Goal: Task Accomplishment & Management: Manage account settings

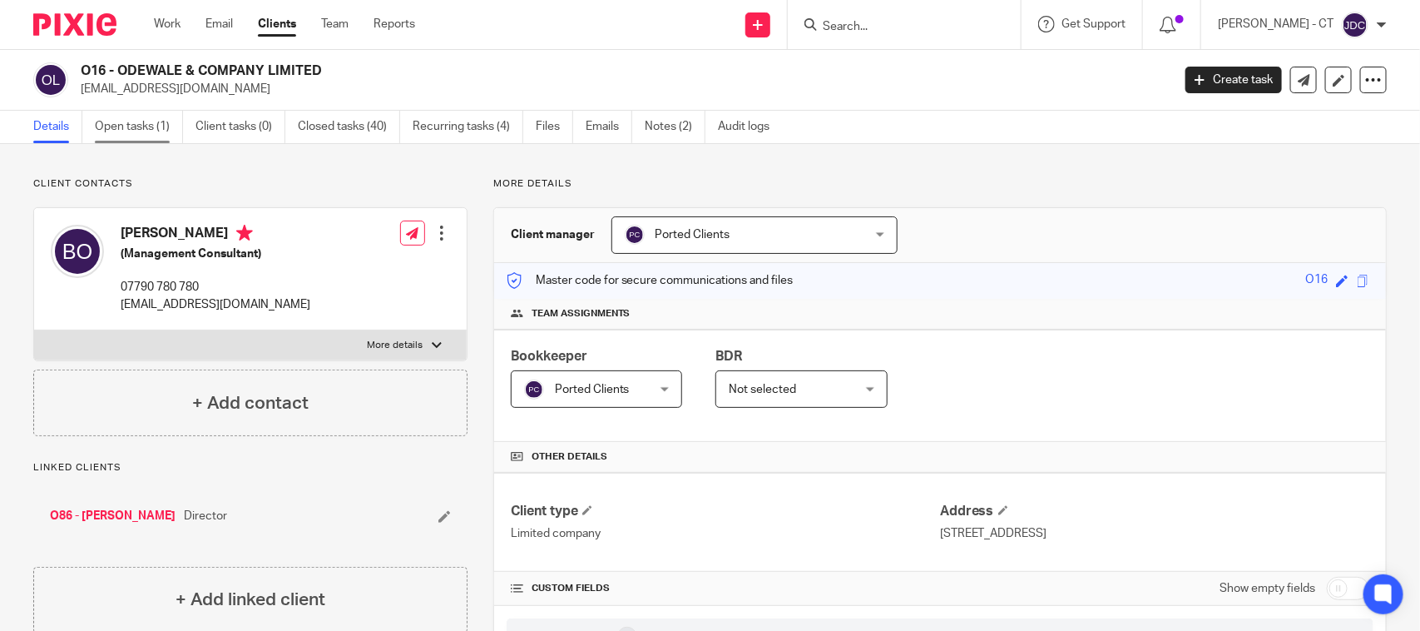
click at [114, 126] on link "Open tasks (1)" at bounding box center [139, 127] width 88 height 32
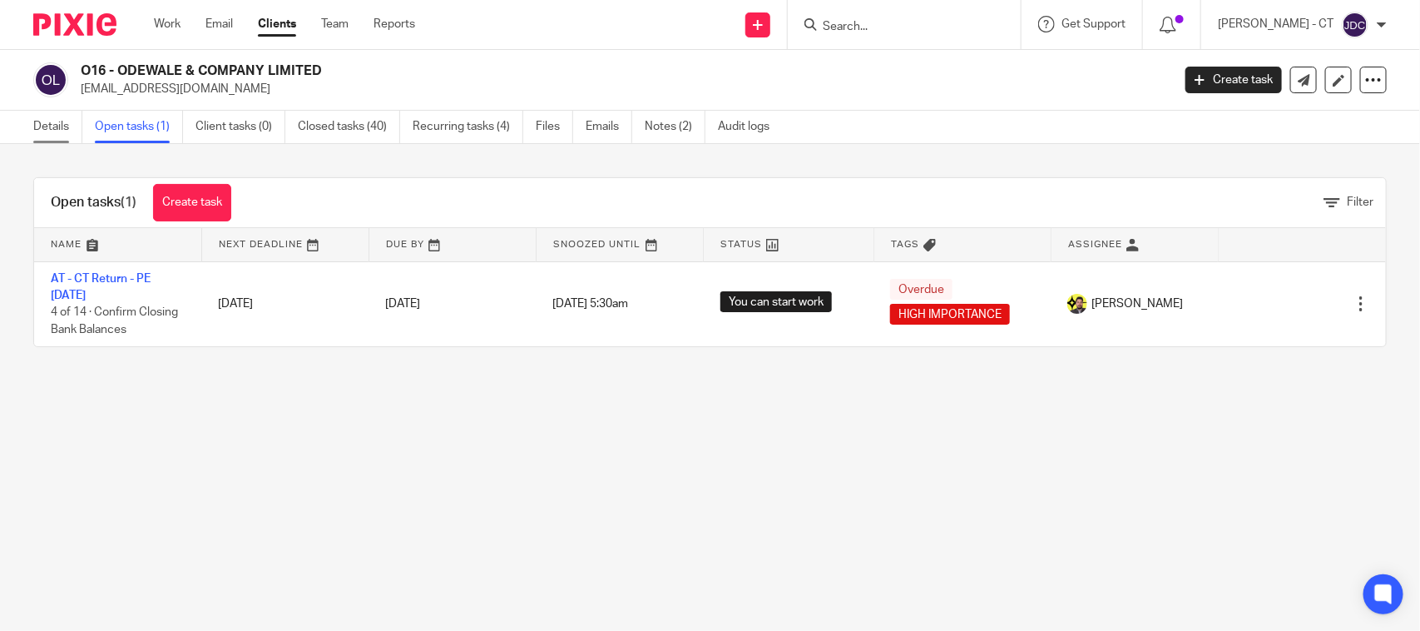
click at [47, 133] on link "Details" at bounding box center [57, 127] width 49 height 32
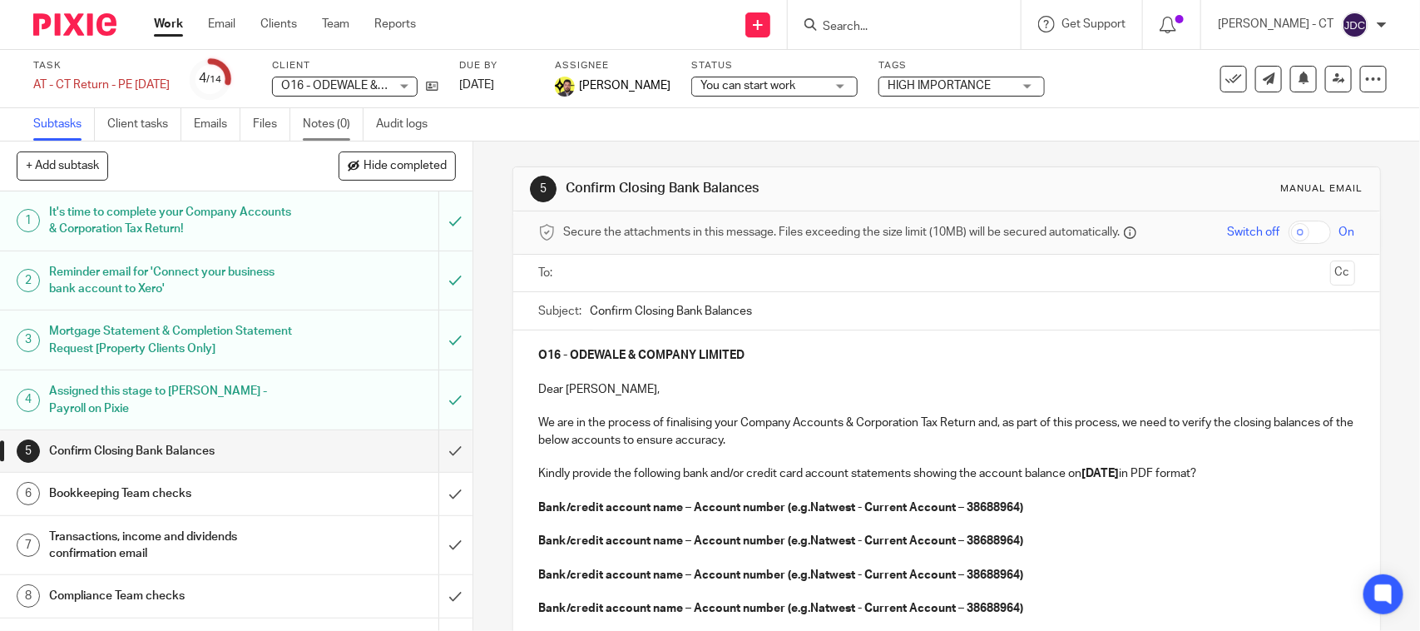
click at [309, 115] on link "Notes (0)" at bounding box center [333, 124] width 61 height 32
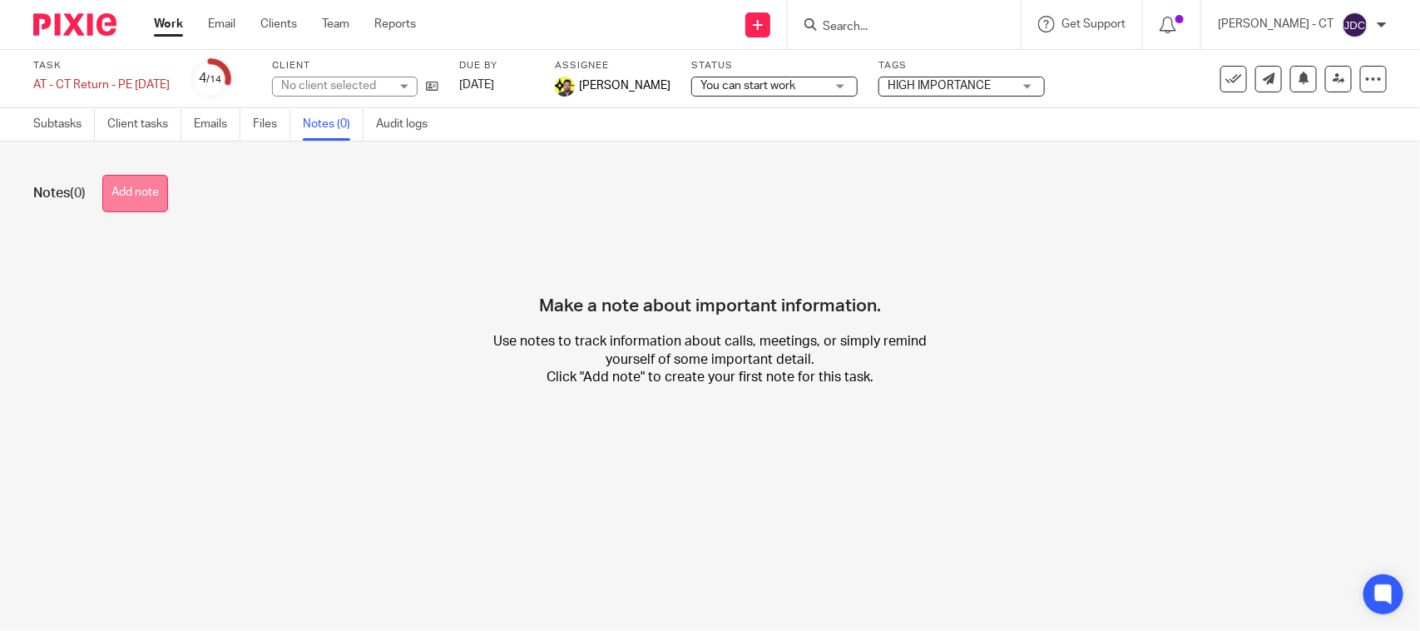
click at [156, 198] on button "Add note" at bounding box center [135, 193] width 66 height 37
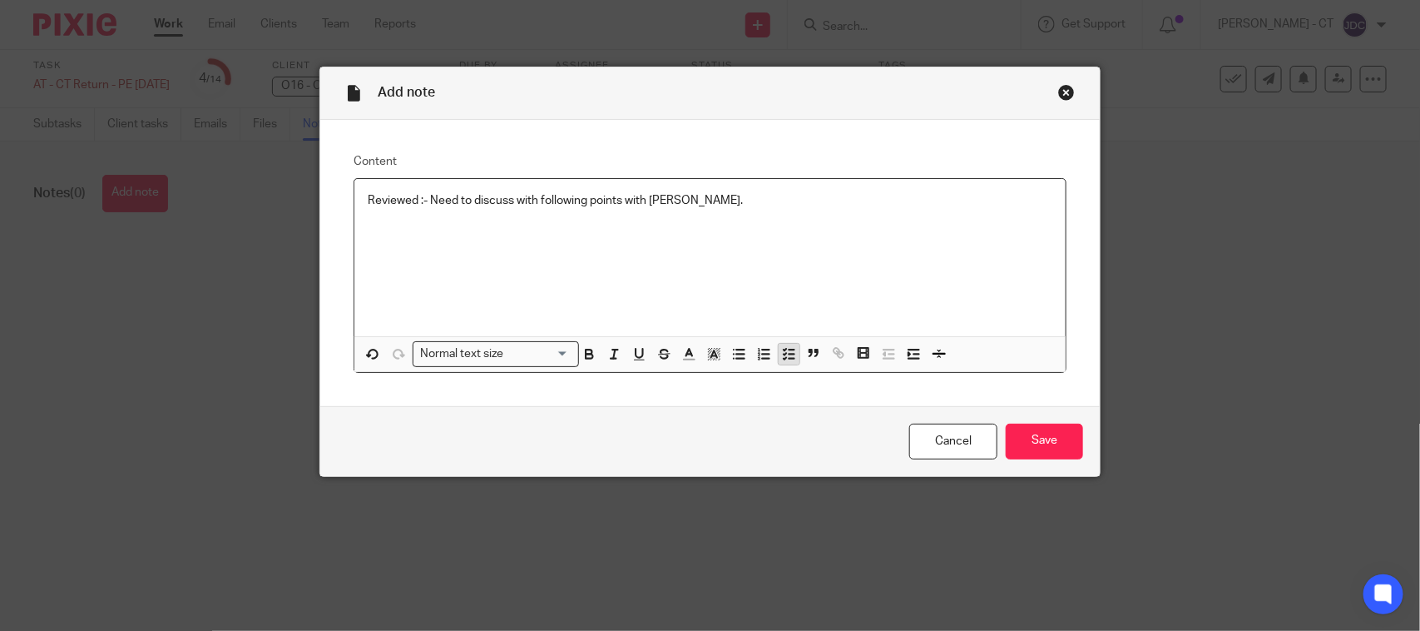
click at [784, 354] on polyline "button" at bounding box center [785, 354] width 2 height 2
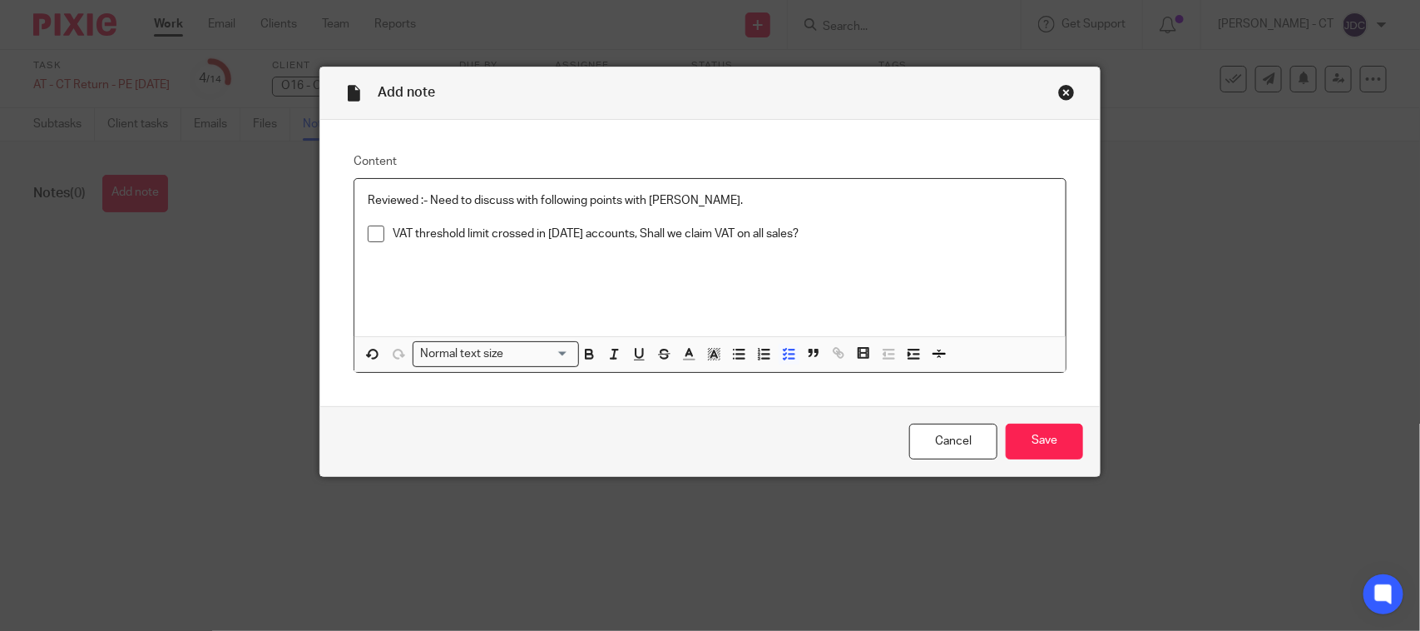
click at [801, 235] on p "VAT threshold limit crossed in 2023 accounts, Shall we claim VAT on all sales?" at bounding box center [723, 233] width 660 height 17
click at [393, 233] on p "VAT threshold limit crossed in 2023 accounts, Shall we claim VAT on all sales? …" at bounding box center [723, 242] width 660 height 34
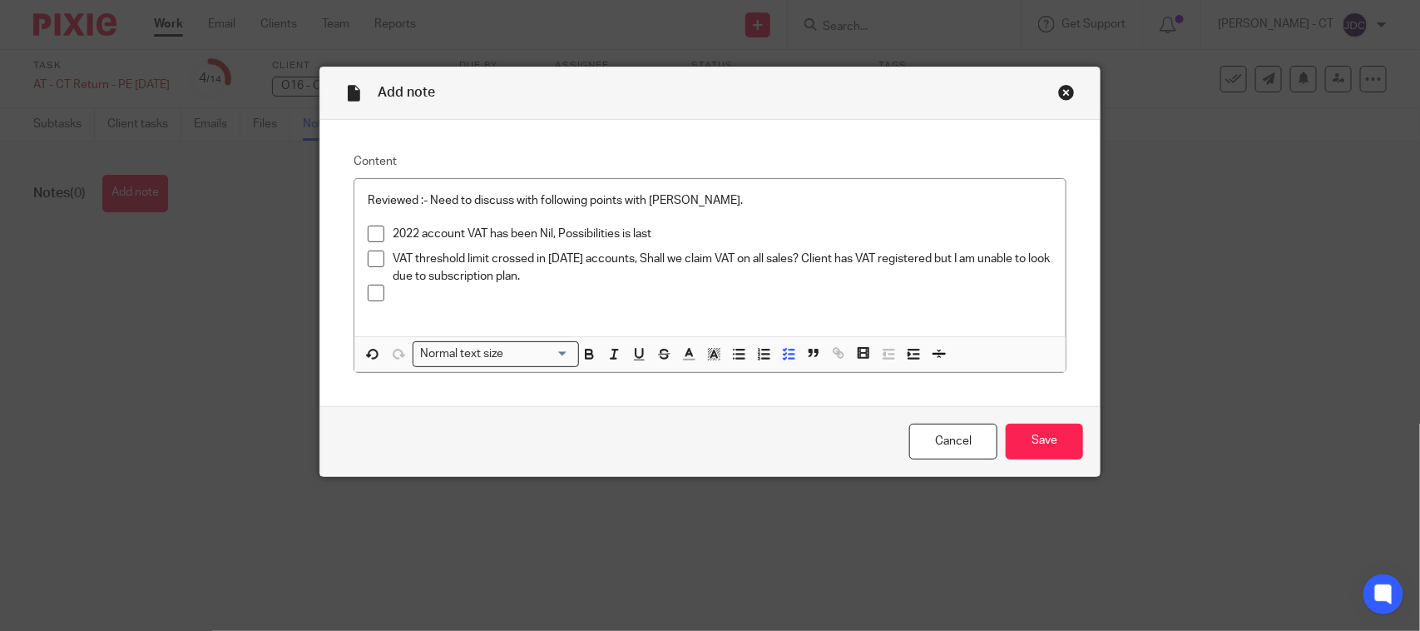
click at [650, 234] on p "2022 account VAT has been Nil, Possibilities is last" at bounding box center [723, 233] width 660 height 17
click at [433, 299] on p at bounding box center [723, 293] width 660 height 17
click at [404, 293] on p at bounding box center [723, 293] width 660 height 17
click at [1000, 235] on p "2022 account VAT has been Nil, Possibilities in last year VAT has been consider…" at bounding box center [723, 233] width 660 height 17
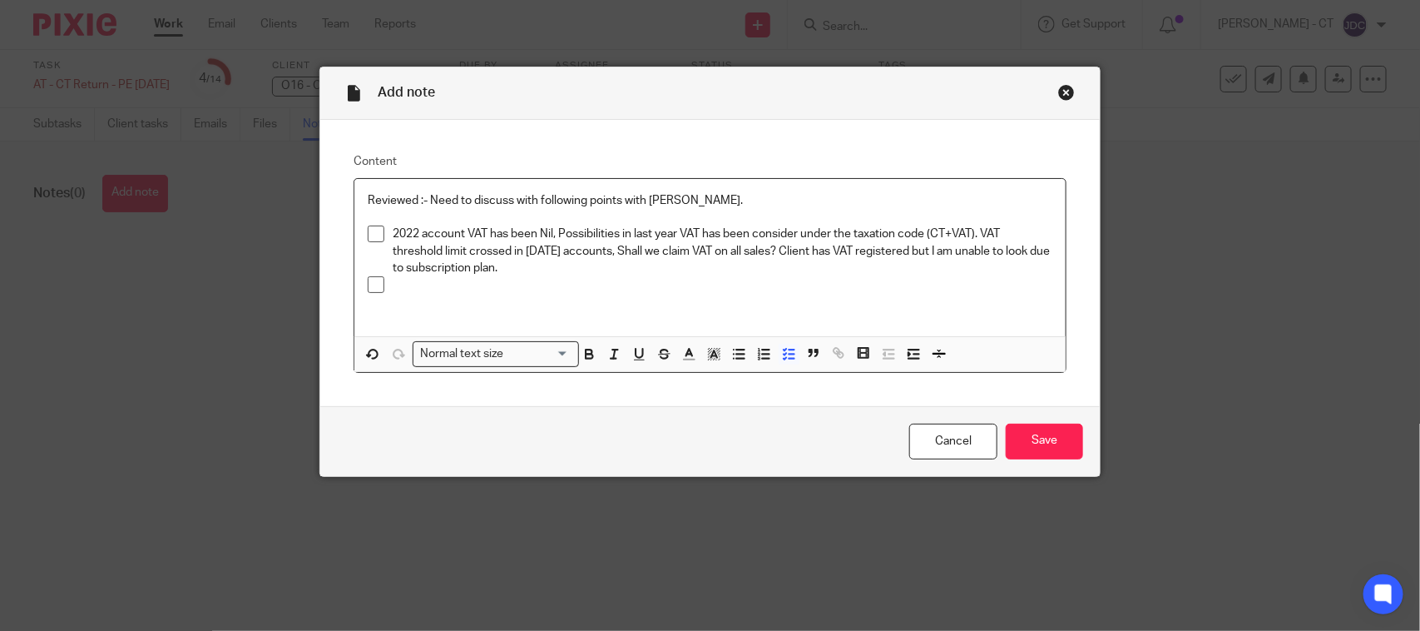
click at [456, 295] on div at bounding box center [723, 288] width 660 height 25
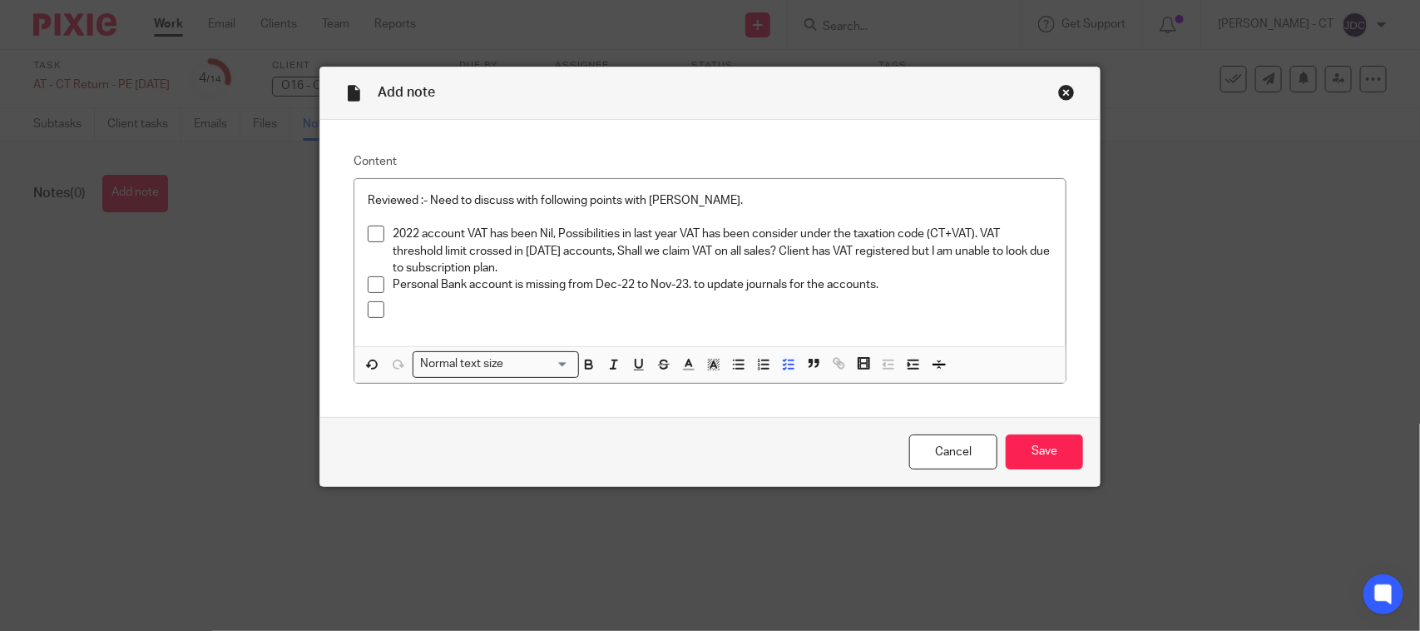
click at [453, 313] on p at bounding box center [723, 309] width 660 height 17
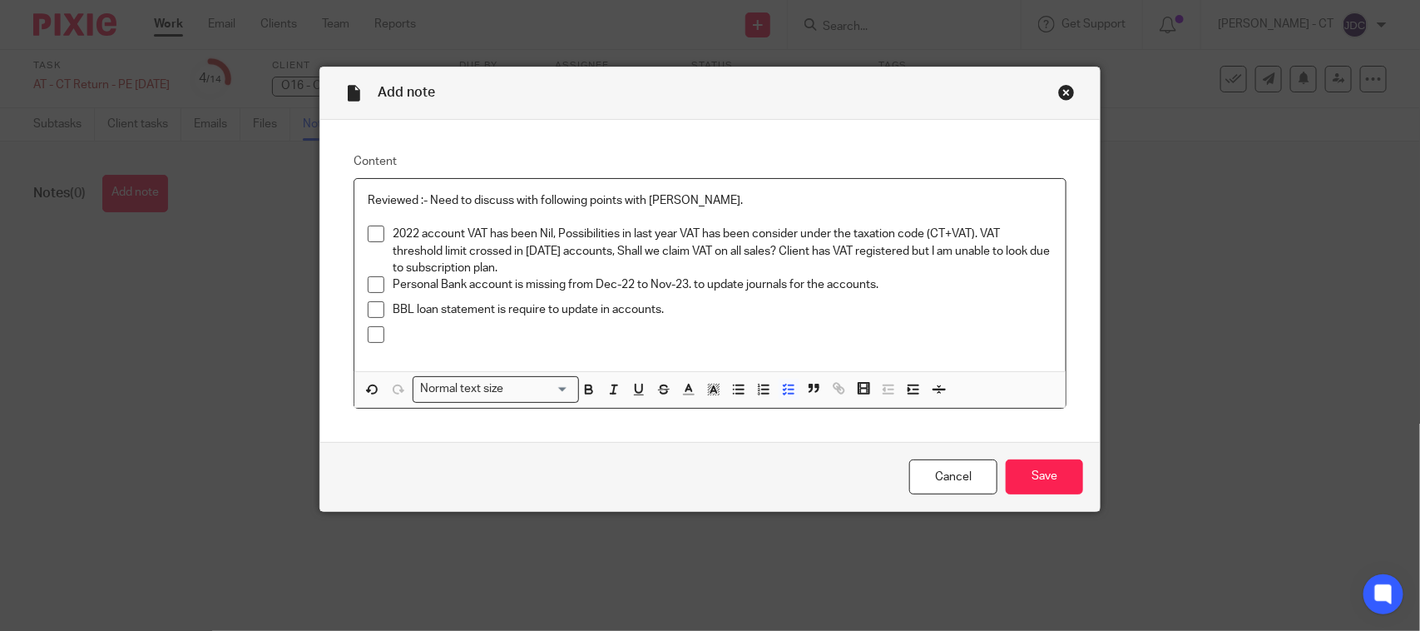
click at [413, 335] on p at bounding box center [723, 334] width 660 height 17
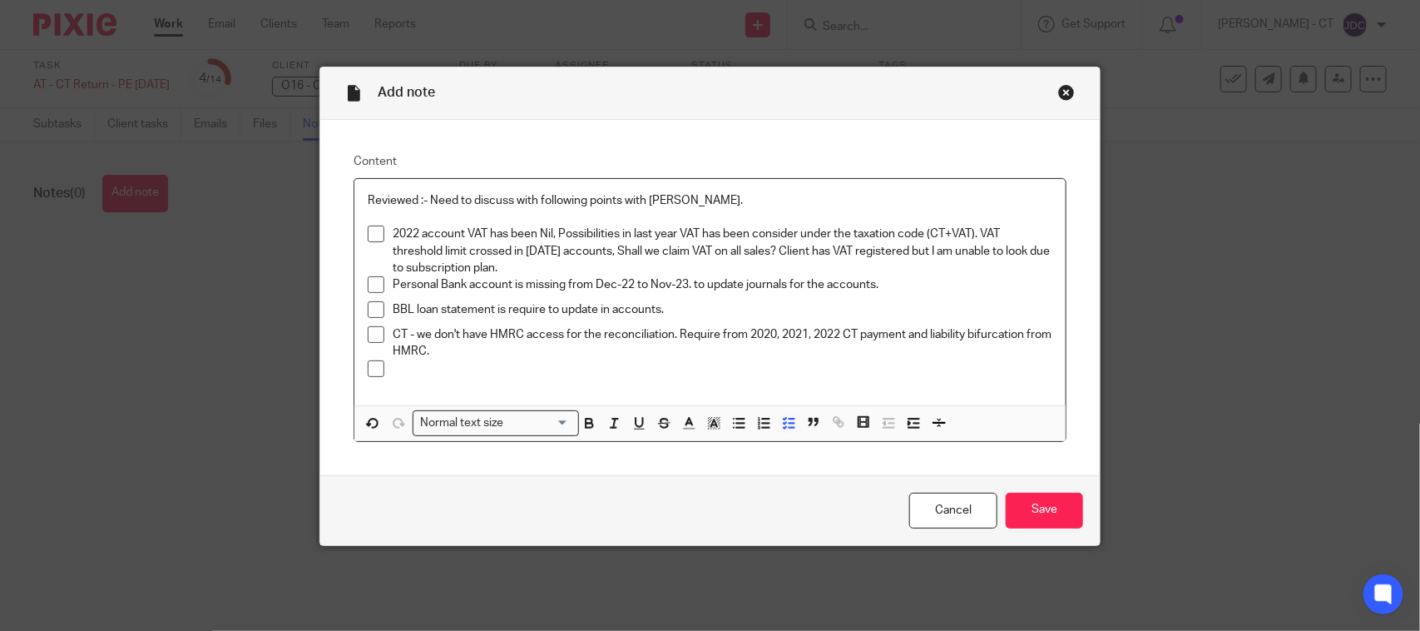
click at [522, 266] on p "2022 account VAT has been Nil, Possibilities in last year VAT has been consider…" at bounding box center [723, 250] width 660 height 51
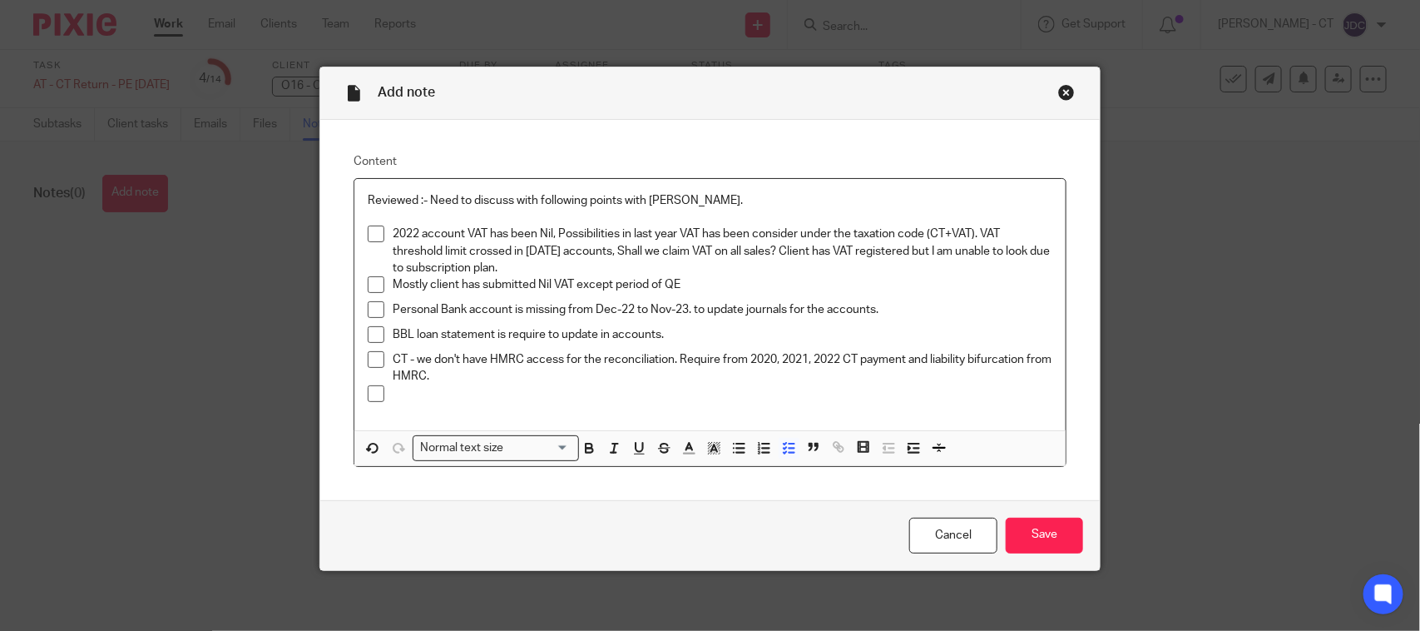
click at [715, 283] on p "Mostly client has submitted Nil VAT except period of QE" at bounding box center [723, 284] width 660 height 17
click at [861, 284] on p "Mostly client has submitted Nil VAT except period of QE Aug-24 £15,954.93 (Liab…" at bounding box center [723, 284] width 660 height 17
click at [1012, 284] on p "Mostly client has submitted Nil VAT except period of QE Aug-24 £15,954.93 (Liab…" at bounding box center [723, 284] width 660 height 17
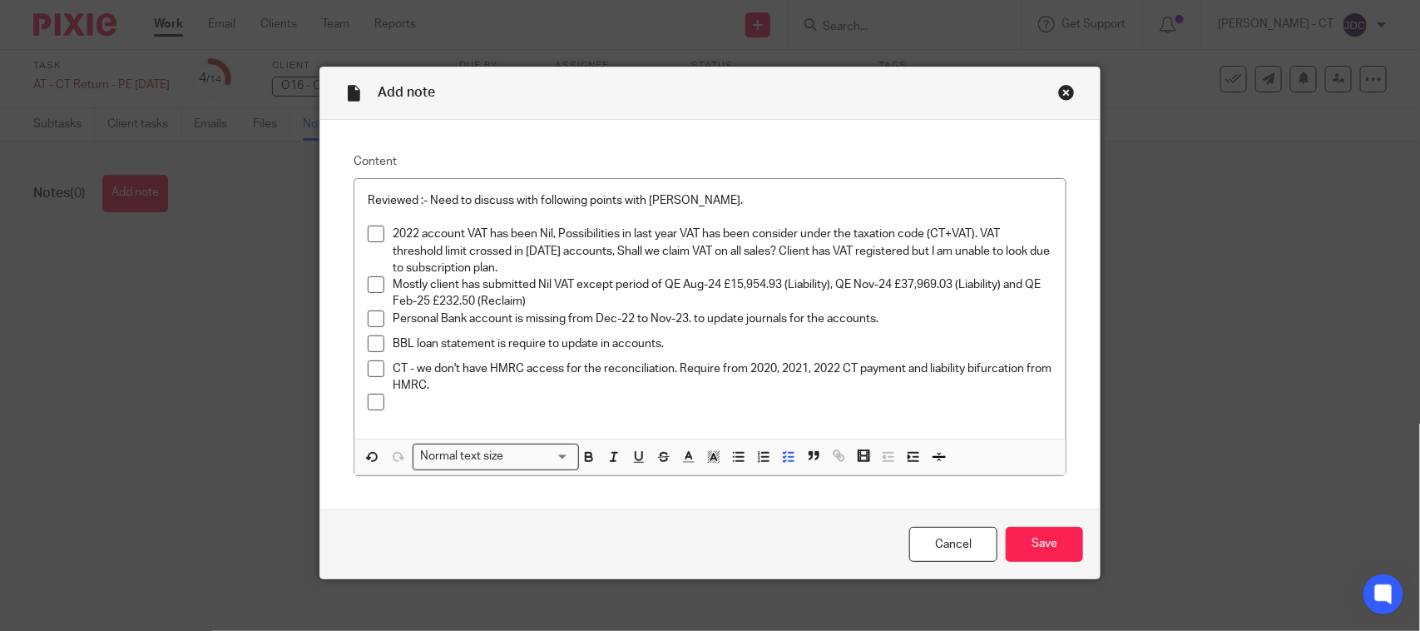
click at [639, 335] on p "BBL loan statement is require to update in accounts." at bounding box center [723, 343] width 660 height 17
click at [1017, 546] on input "Save" at bounding box center [1044, 545] width 77 height 36
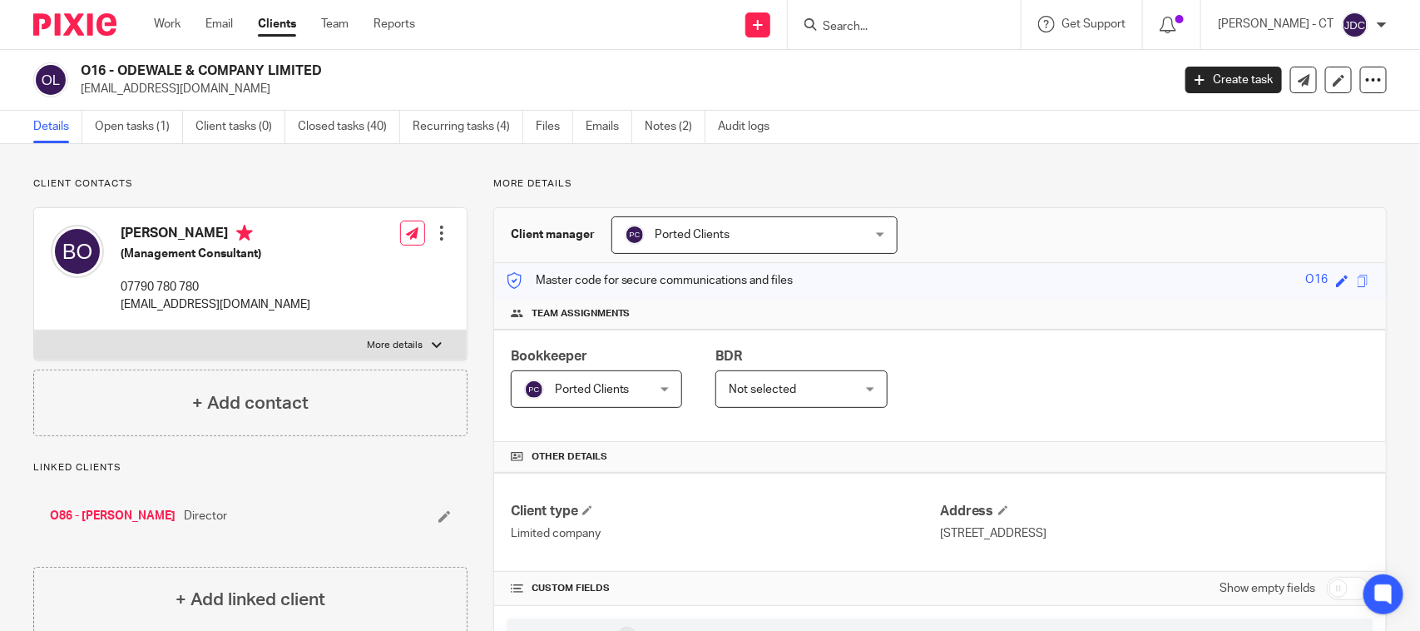
drag, startPoint x: 330, startPoint y: 72, endPoint x: 77, endPoint y: 73, distance: 253.7
click at [77, 73] on div "O16 - ODEWALE & COMPANY LIMITED [EMAIL_ADDRESS][DOMAIN_NAME]" at bounding box center [596, 79] width 1127 height 35
copy h2 "O16 - ODEWALE & COMPANY LIMITED"
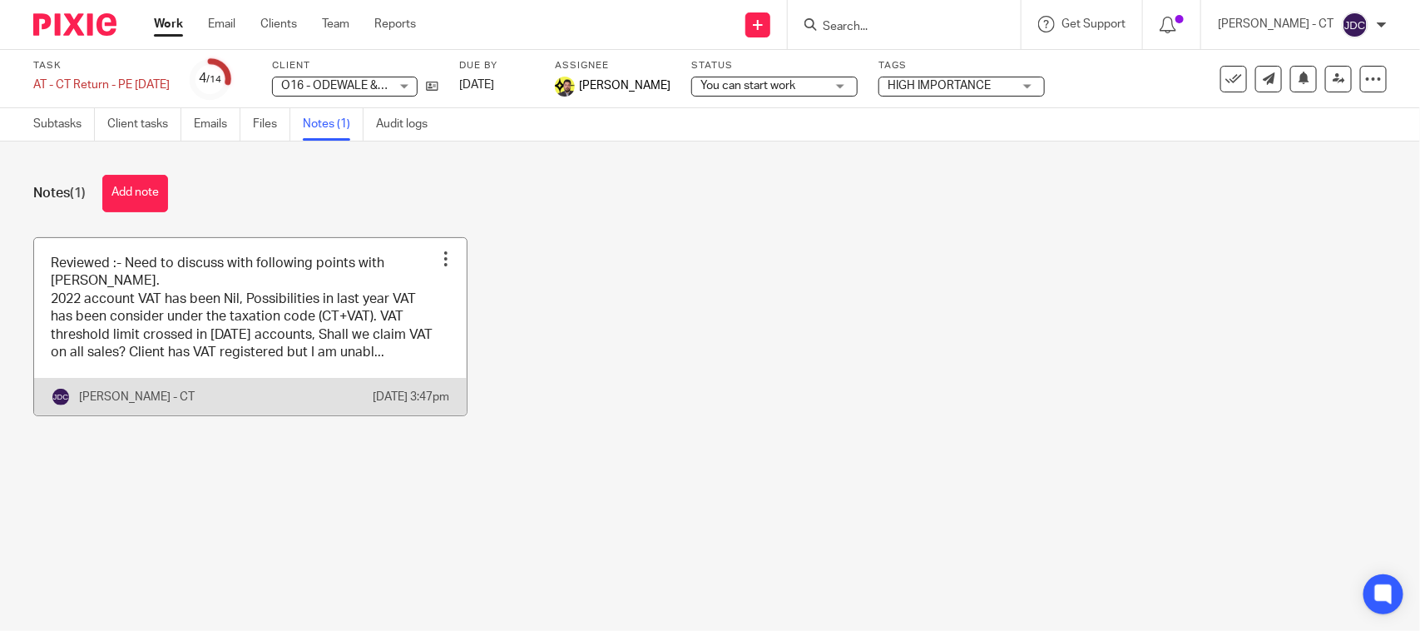
click at [215, 312] on link at bounding box center [250, 327] width 433 height 178
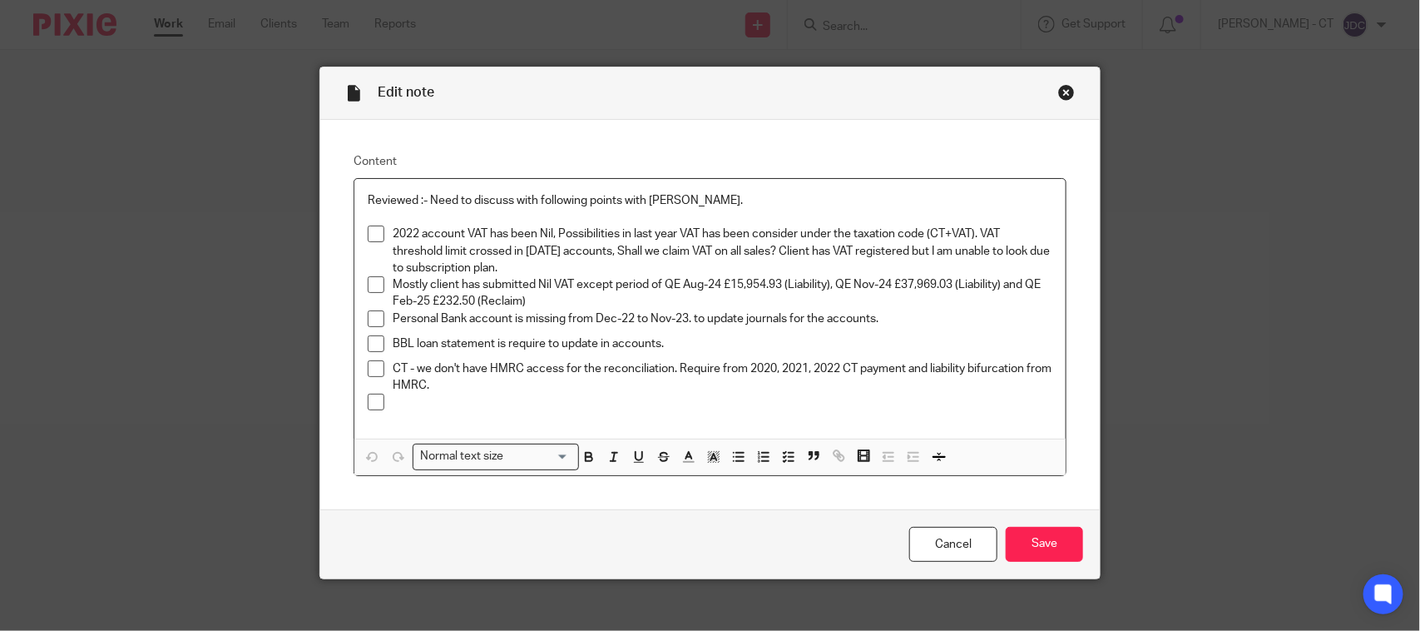
click at [497, 266] on p "2022 account VAT has been Nil, Possibilities in last year VAT has been consider…" at bounding box center [723, 250] width 660 height 51
click at [982, 231] on p "2022 account VAT has been Nil, Possibilities in last year VAT has been consider…" at bounding box center [723, 250] width 660 height 51
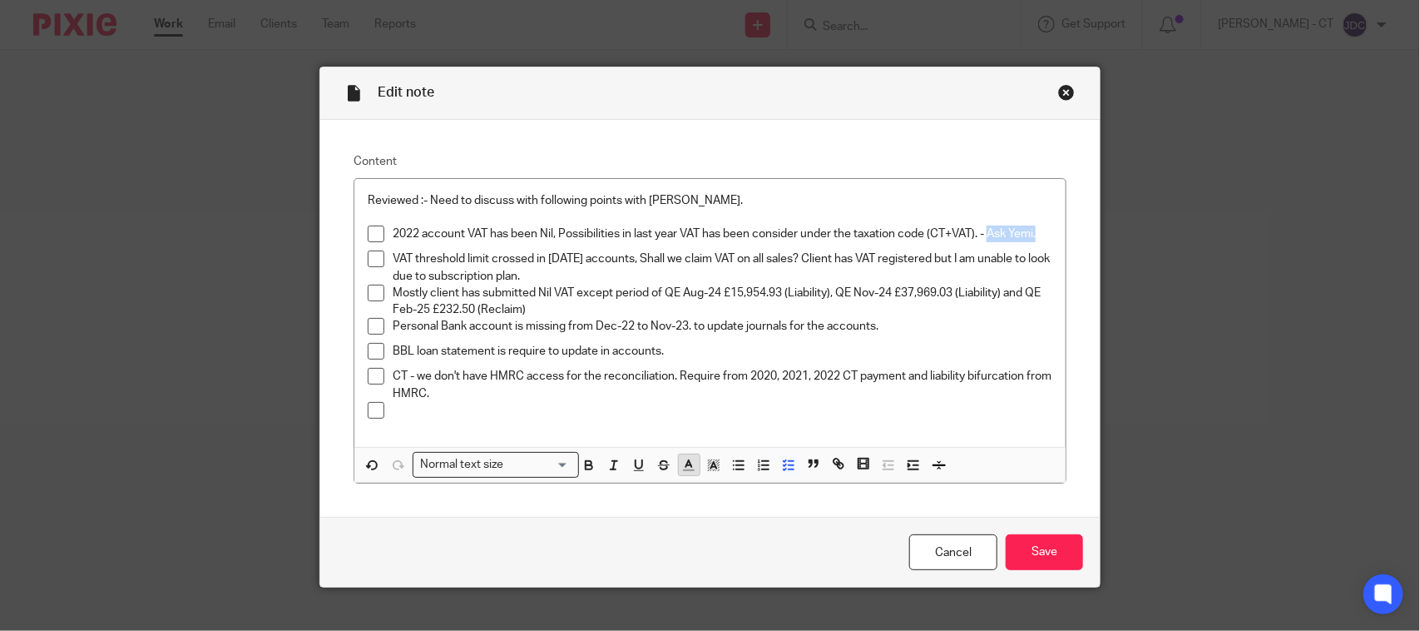
click at [683, 468] on icon "button" at bounding box center [688, 465] width 15 height 15
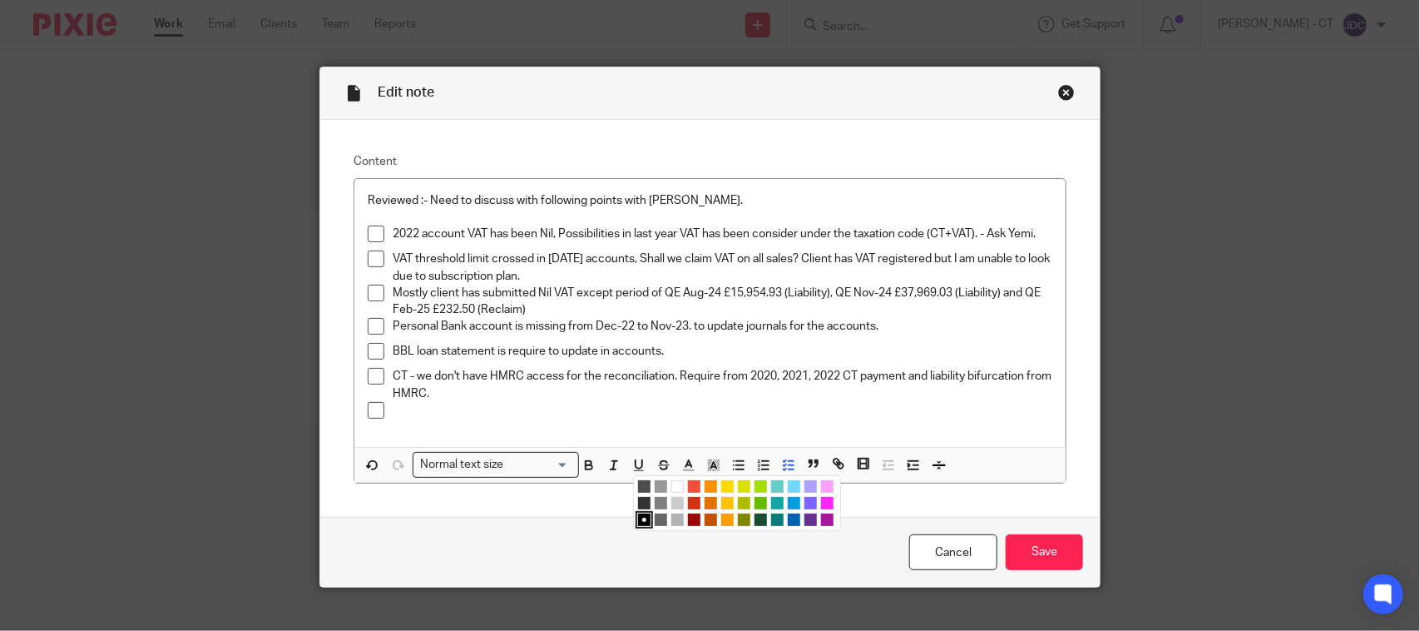
click at [688, 517] on li "color:#9F0500" at bounding box center [694, 519] width 12 height 12
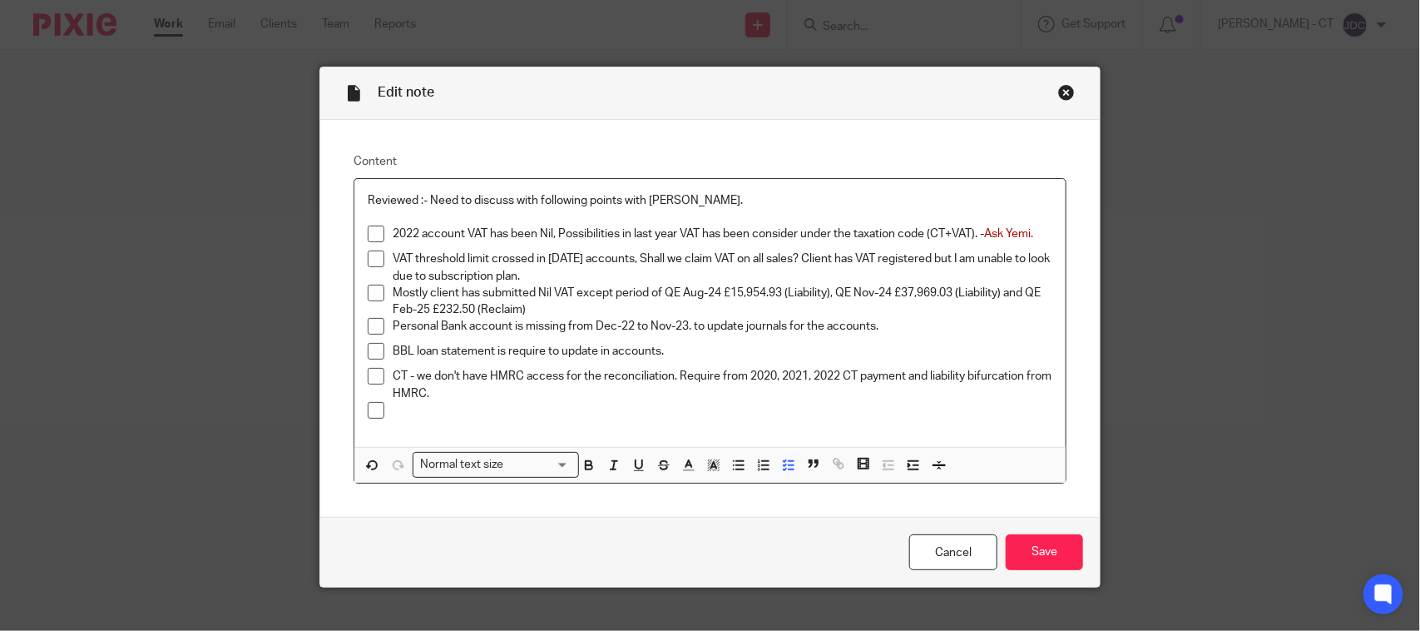
click at [712, 277] on p "VAT threshold limit crossed in [DATE] accounts, Shall we claim VAT on all sales…" at bounding box center [723, 267] width 660 height 34
click at [566, 273] on p "VAT threshold limit crossed in [DATE] accounts, Shall we claim VAT on all sales…" at bounding box center [723, 267] width 660 height 34
click at [1023, 552] on input "Save" at bounding box center [1044, 552] width 77 height 36
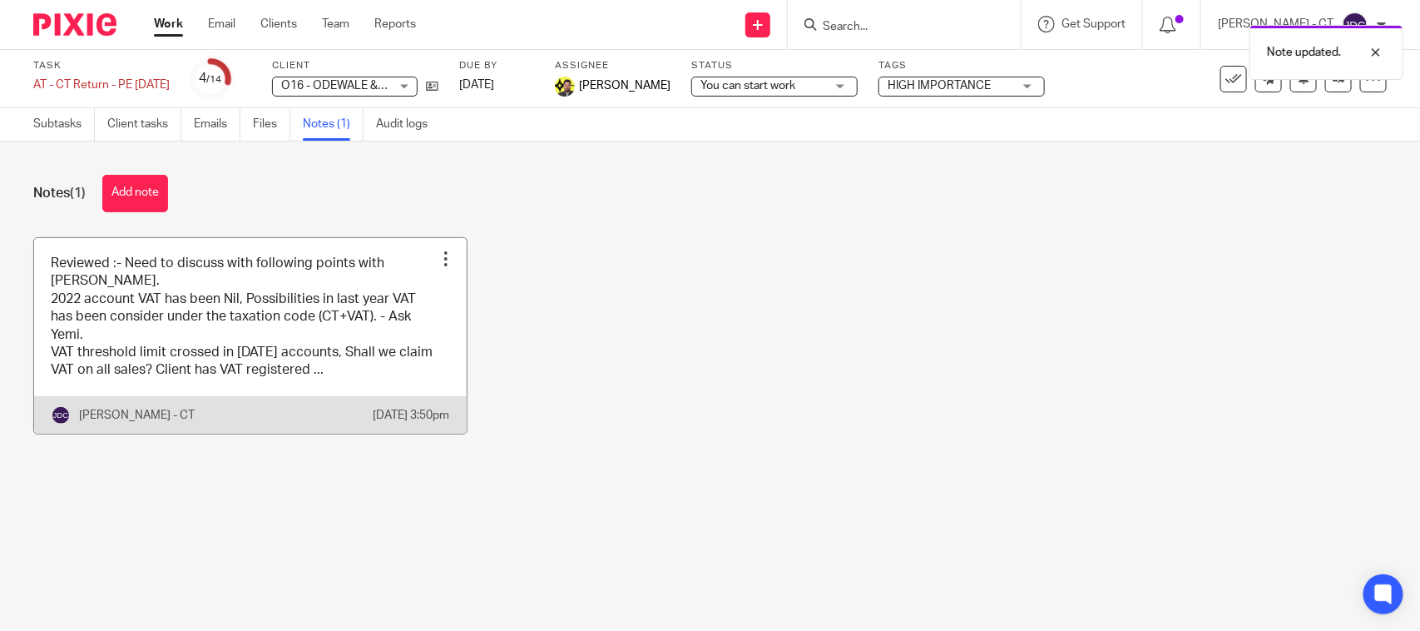
click at [220, 285] on link at bounding box center [250, 335] width 433 height 195
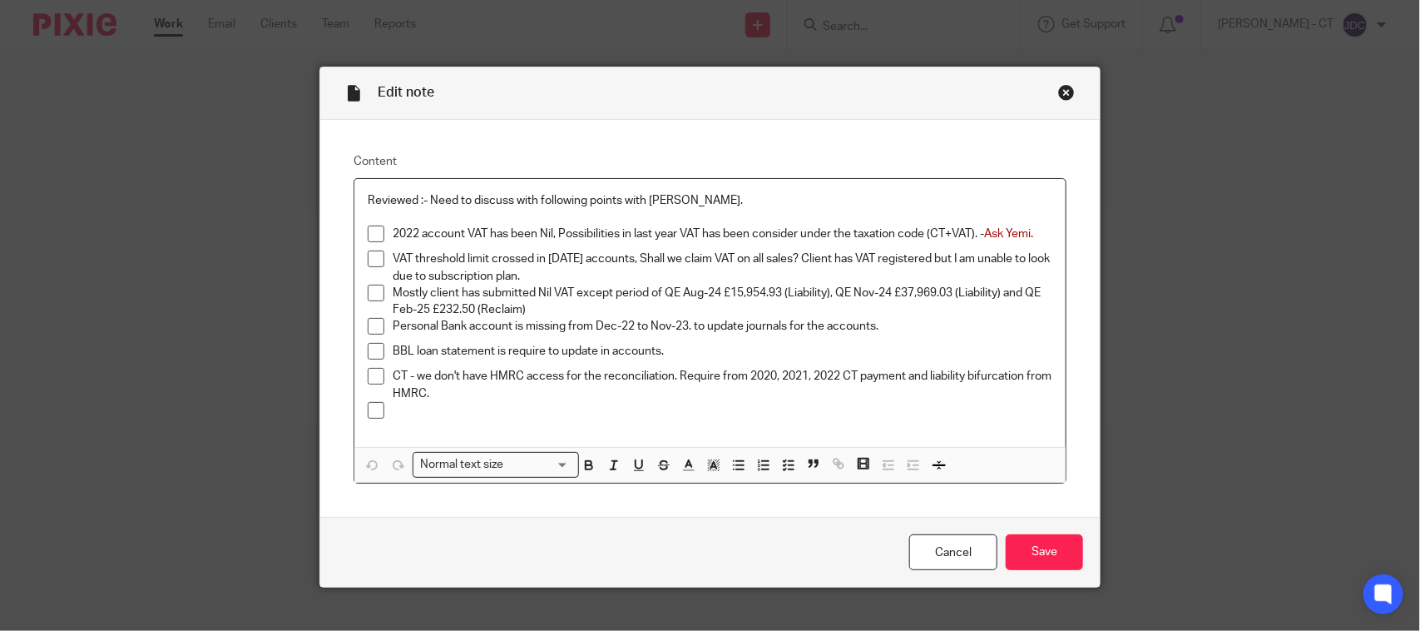
click at [368, 256] on span at bounding box center [376, 258] width 17 height 17
click at [586, 308] on p "Mostly client has submitted Nil VAT except period of QE Aug-24 £15,954.93 (Liab…" at bounding box center [723, 302] width 660 height 34
click at [575, 304] on p "Mostly client has submitted Nil VAT except period of QE Aug-24 £15,954.93 (Liab…" at bounding box center [723, 302] width 660 height 34
click at [381, 294] on li "Mostly client has submitted Nil VAT except period of QE Aug-24 £15,954.93 (Liab…" at bounding box center [710, 302] width 685 height 34
drag, startPoint x: 658, startPoint y: 289, endPoint x: 720, endPoint y: 289, distance: 61.6
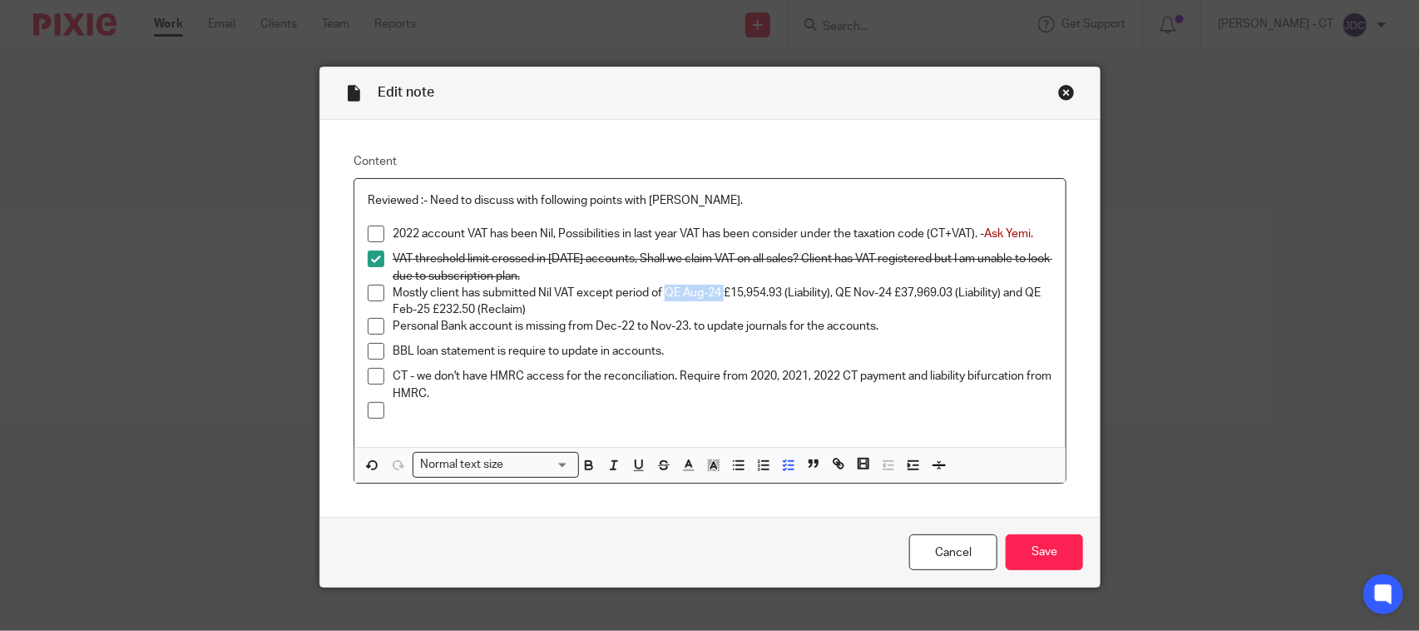
click at [720, 289] on p "Mostly client has submitted Nil VAT except period of QE Aug-24 £15,954.93 (Liab…" at bounding box center [723, 302] width 660 height 34
drag, startPoint x: 840, startPoint y: 292, endPoint x: 890, endPoint y: 292, distance: 49.9
click at [890, 292] on p "Mostly client has submitted Nil VAT except period of QE Aug-24 £15,954.93 (Liab…" at bounding box center [723, 302] width 660 height 34
drag, startPoint x: 388, startPoint y: 300, endPoint x: 426, endPoint y: 300, distance: 38.3
click at [426, 300] on p "Mostly client has submitted Nil VAT except period of QE Aug-24 £15,954.93 (Liab…" at bounding box center [723, 302] width 660 height 34
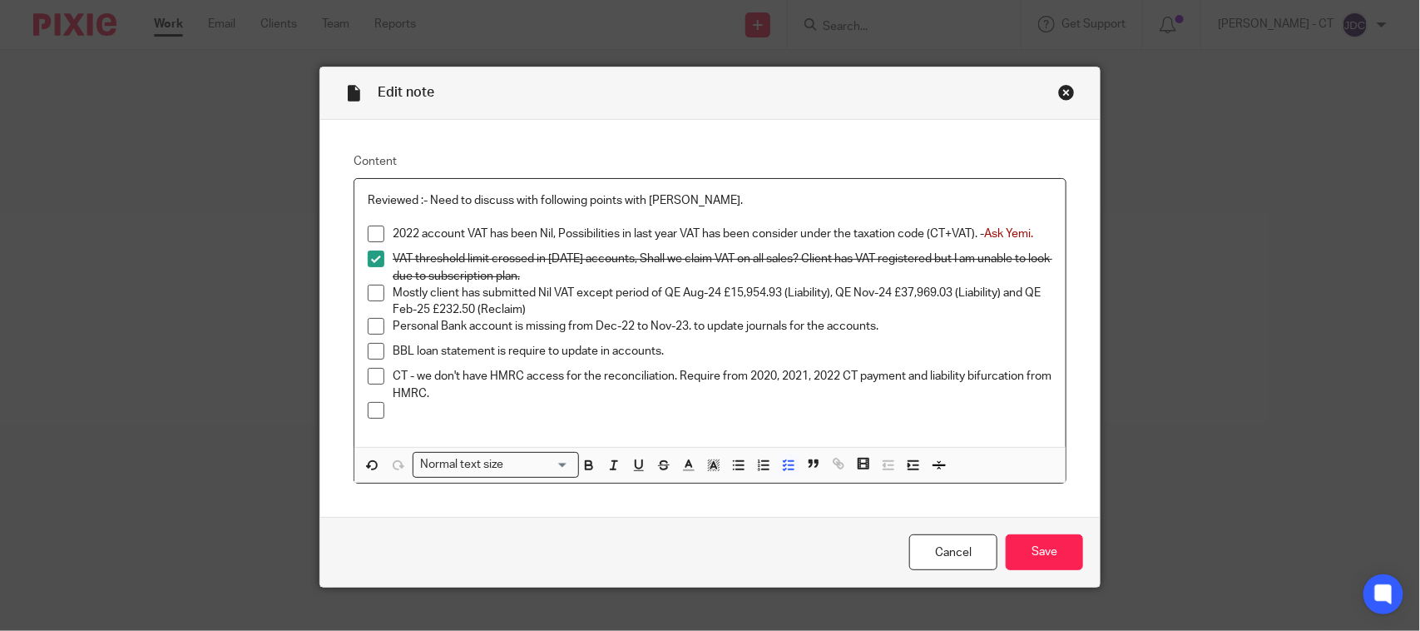
click at [422, 312] on p "Mostly client has submitted Nil VAT except period of QE Aug-24 £15,954.93 (Liab…" at bounding box center [723, 302] width 660 height 34
click at [445, 306] on p "Mostly client has submitted Nil VAT except period of QE Aug-24 £15,954.93 (Liab…" at bounding box center [723, 302] width 660 height 34
click at [474, 306] on p "Mostly client has submitted Nil VAT except period of QE Aug-24 £15,954.93 (Liab…" at bounding box center [723, 302] width 660 height 34
click at [586, 309] on p "Mostly client has submitted Nil VAT except period of QE Aug-24 £15,954.93 (Liab…" at bounding box center [723, 302] width 660 height 34
click at [566, 304] on p "Mostly client has submitted Nil VAT except period of QE Aug-24 £15,954.93 (Liab…" at bounding box center [723, 302] width 660 height 34
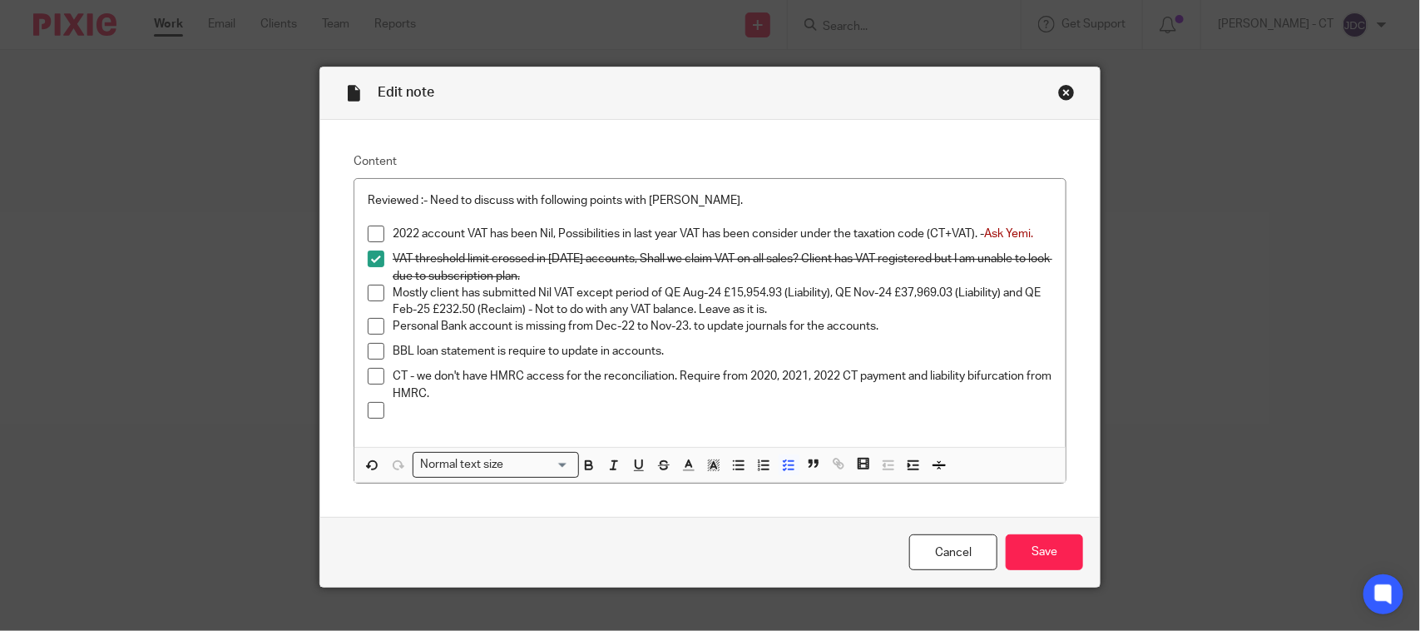
drag, startPoint x: 858, startPoint y: 341, endPoint x: 868, endPoint y: 339, distance: 9.3
click at [861, 341] on div "Personal Bank account is missing from Dec-22 to Nov-23. to update journals for …" at bounding box center [723, 330] width 660 height 25
click at [888, 331] on p "Personal Bank account is missing from Dec-22 to Nov-23. to update journals for …" at bounding box center [723, 326] width 660 height 17
click at [681, 468] on icon "button" at bounding box center [688, 465] width 15 height 15
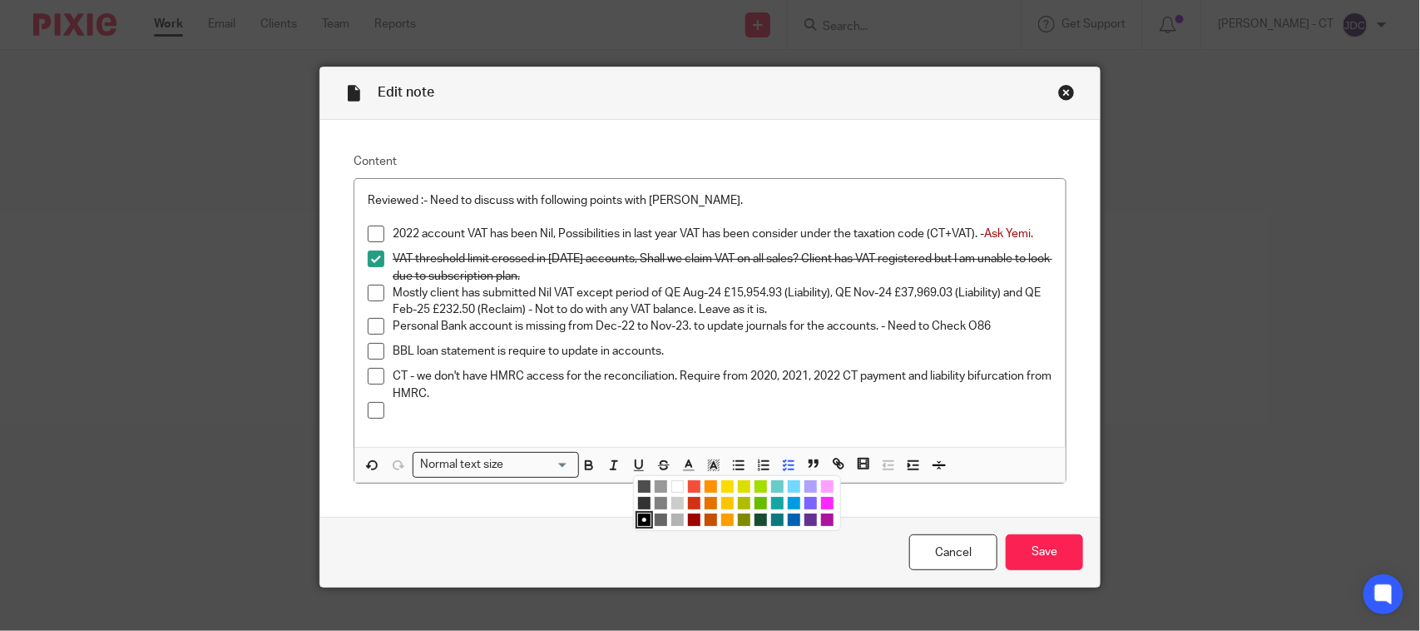
click at [688, 520] on li "color:#9F0500" at bounding box center [694, 519] width 12 height 12
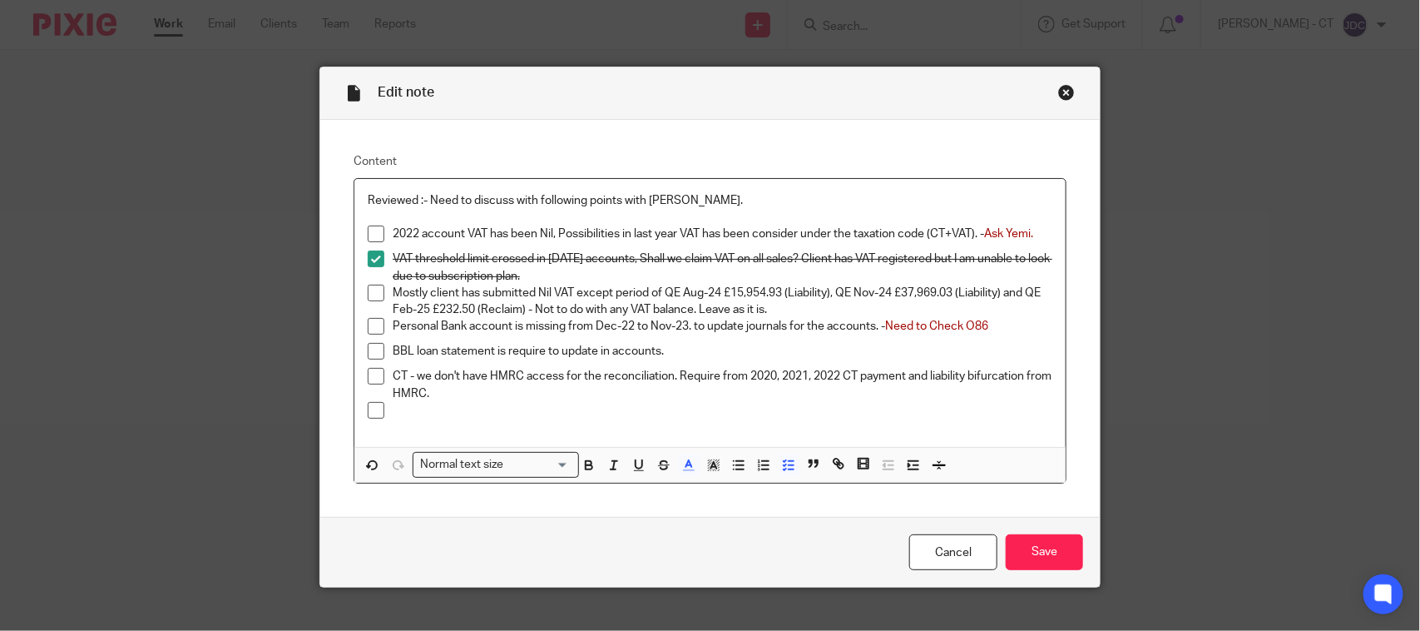
click at [671, 356] on p "BBL loan statement is require to update in accounts." at bounding box center [723, 351] width 660 height 17
click at [720, 355] on p "BBL loan statement is require to update in accounts. - Ask" at bounding box center [723, 351] width 660 height 17
click at [700, 352] on p "BBL loan statement is require to update in accounts. - Ask" at bounding box center [723, 351] width 660 height 17
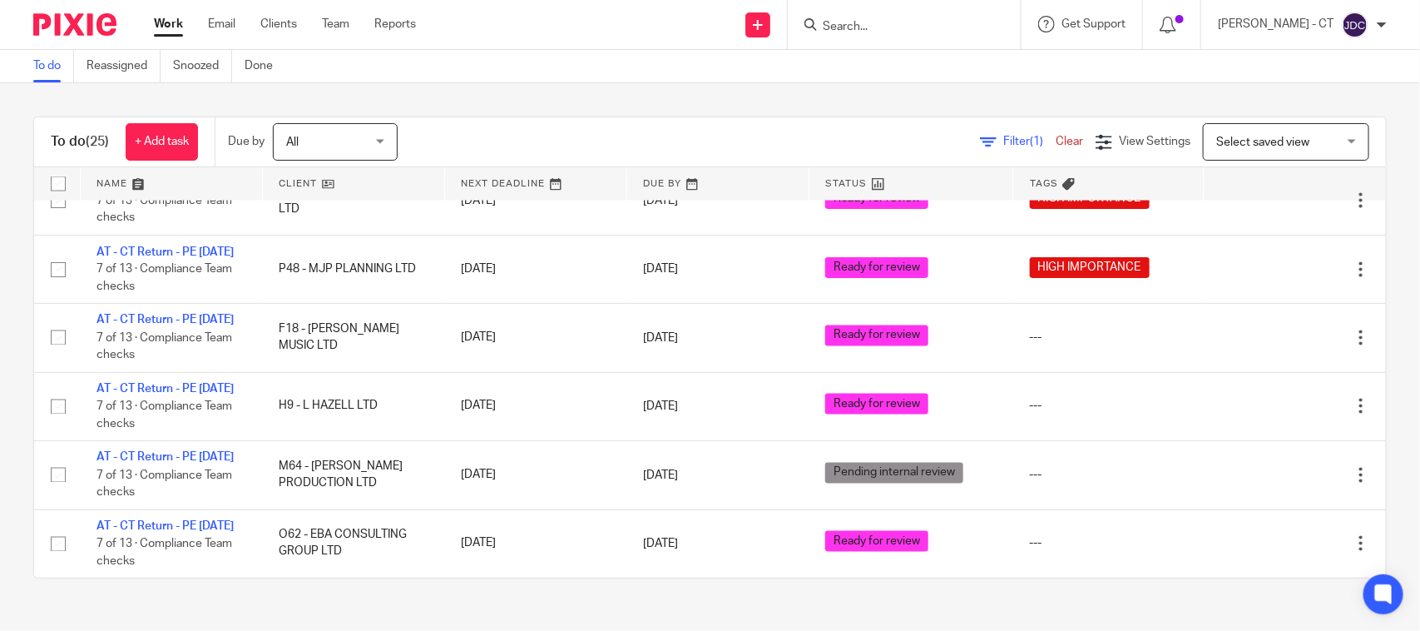
scroll to position [1324, 0]
